Goal: Navigation & Orientation: Find specific page/section

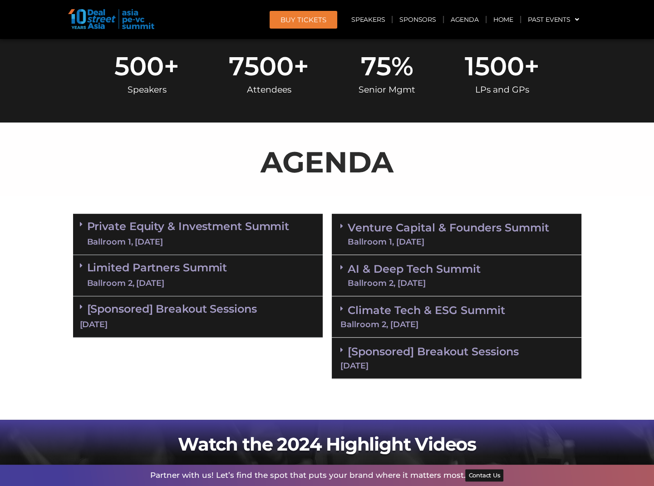
scroll to position [545, 0]
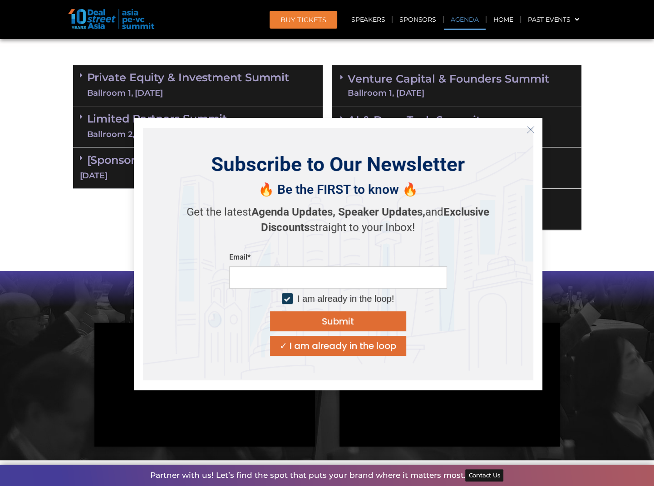
click at [534, 128] on icon "Close" at bounding box center [531, 130] width 8 height 8
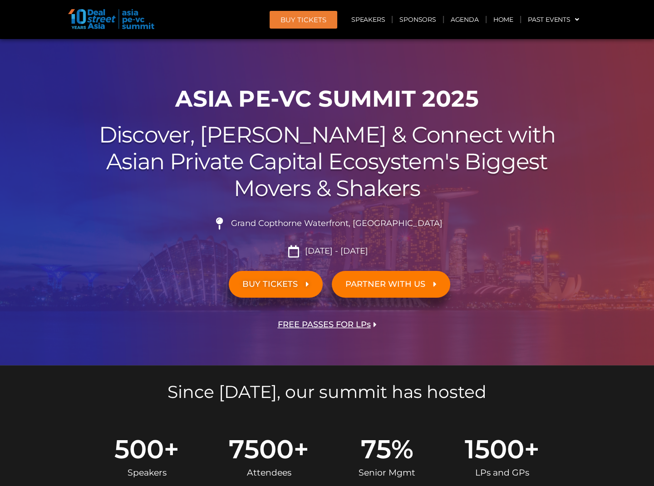
scroll to position [0, 0]
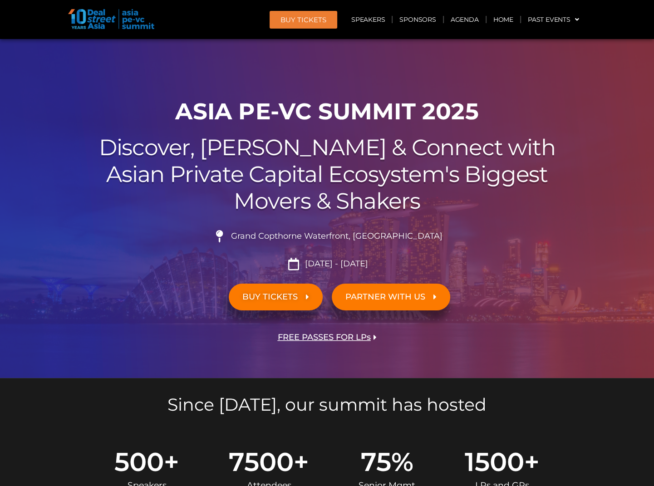
click at [96, 19] on img at bounding box center [111, 19] width 86 height 20
click at [97, 18] on img at bounding box center [111, 19] width 86 height 20
click at [546, 18] on link "Past Events" at bounding box center [553, 19] width 65 height 21
click at [506, 21] on link "Home" at bounding box center [504, 19] width 34 height 21
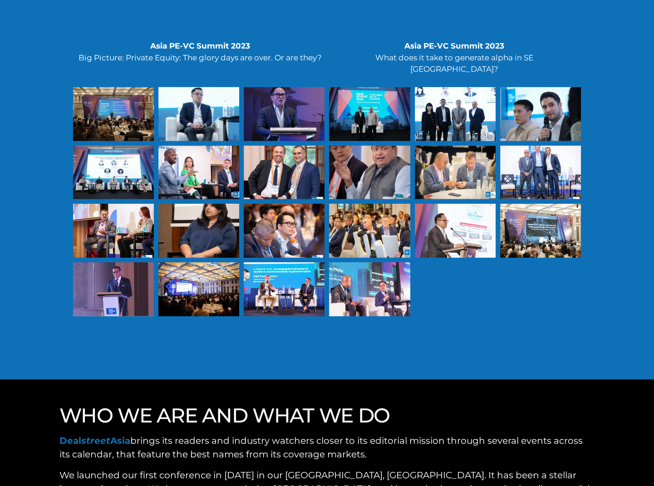
scroll to position [2633, 0]
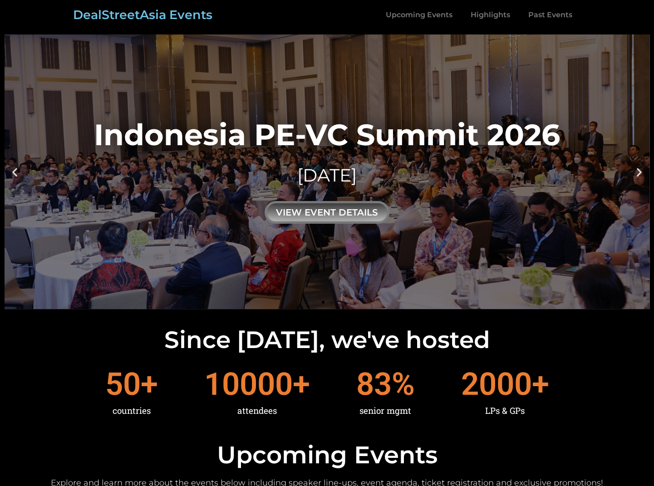
click at [142, 10] on link "DealStreetAsia Events" at bounding box center [142, 14] width 139 height 15
click at [423, 17] on link "Upcoming Events" at bounding box center [419, 15] width 85 height 21
click at [429, 14] on link "Upcoming Events" at bounding box center [419, 15] width 85 height 21
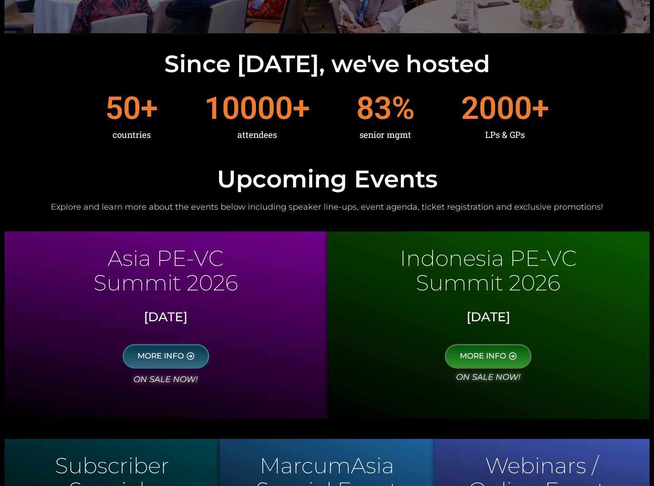
scroll to position [261, 0]
